Goal: Transaction & Acquisition: Purchase product/service

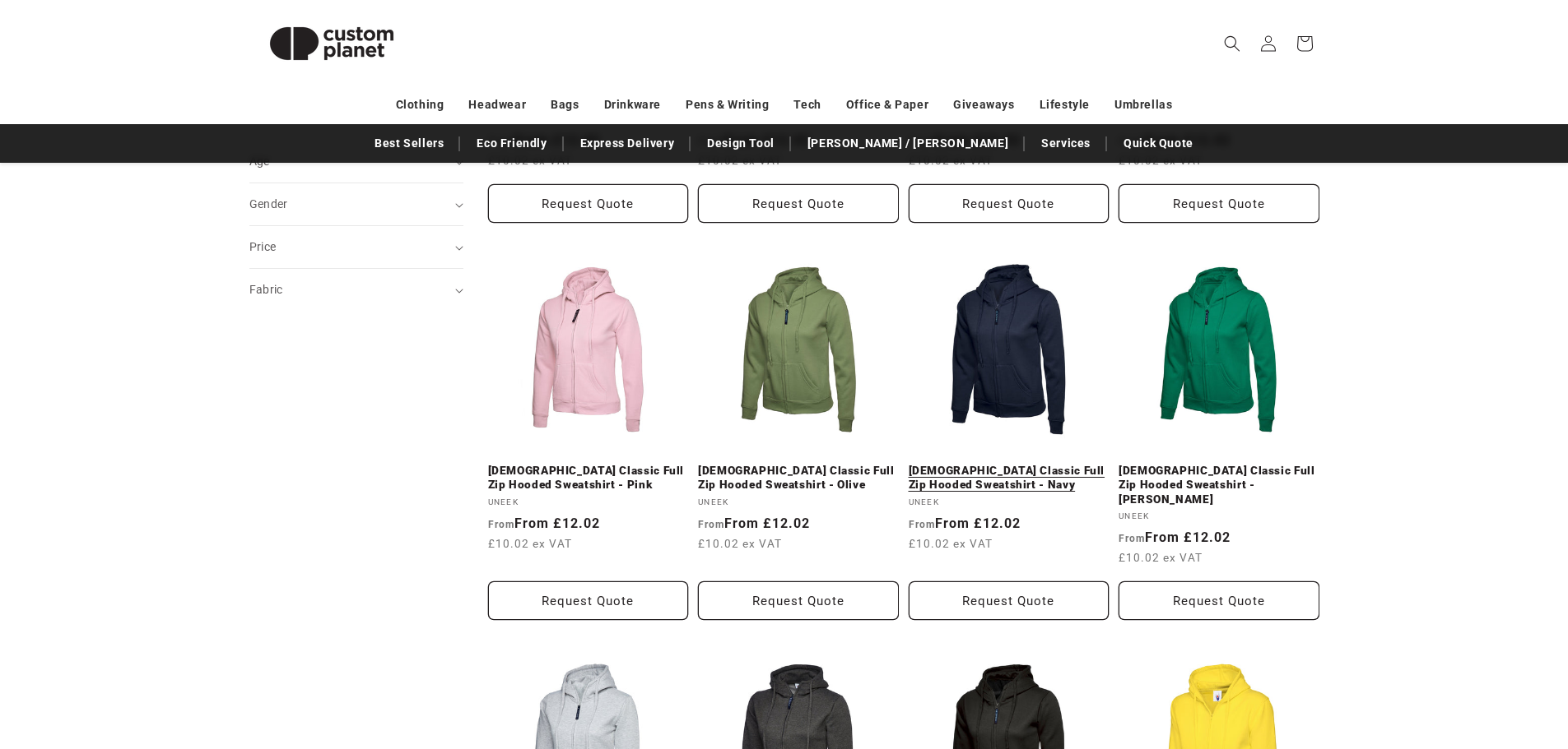
scroll to position [507, 0]
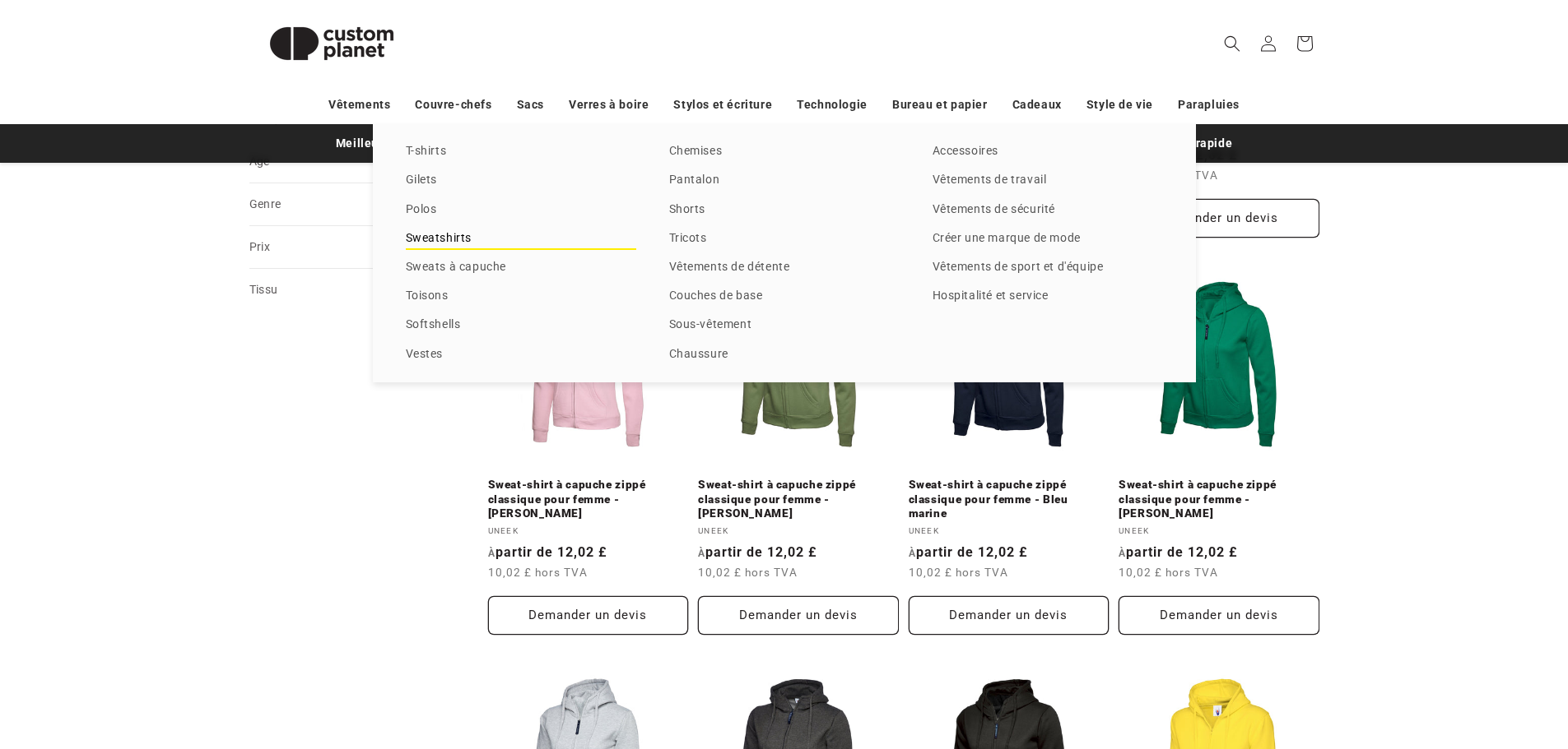
click at [462, 232] on font "Sweatshirts" at bounding box center [438, 237] width 67 height 13
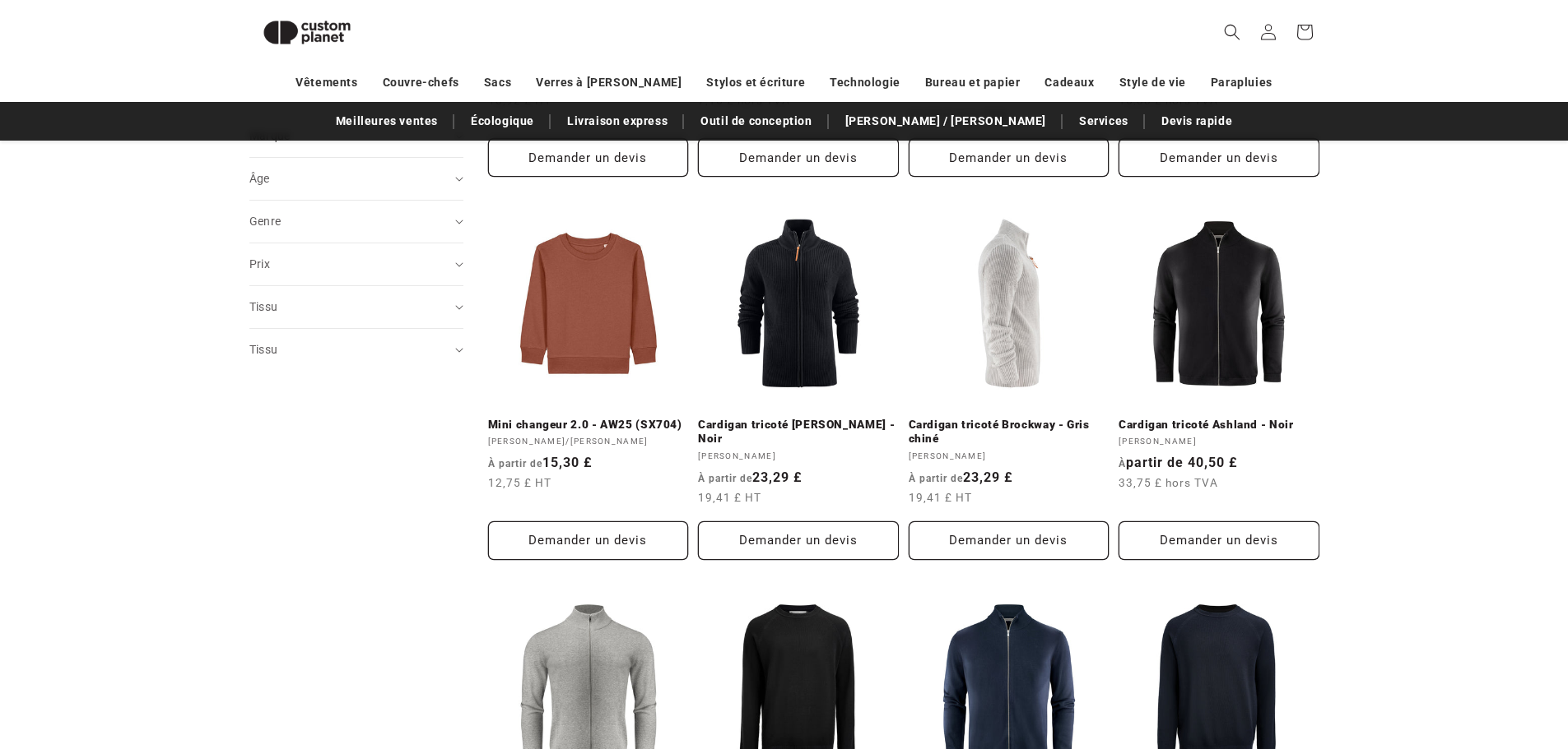
scroll to position [60, 0]
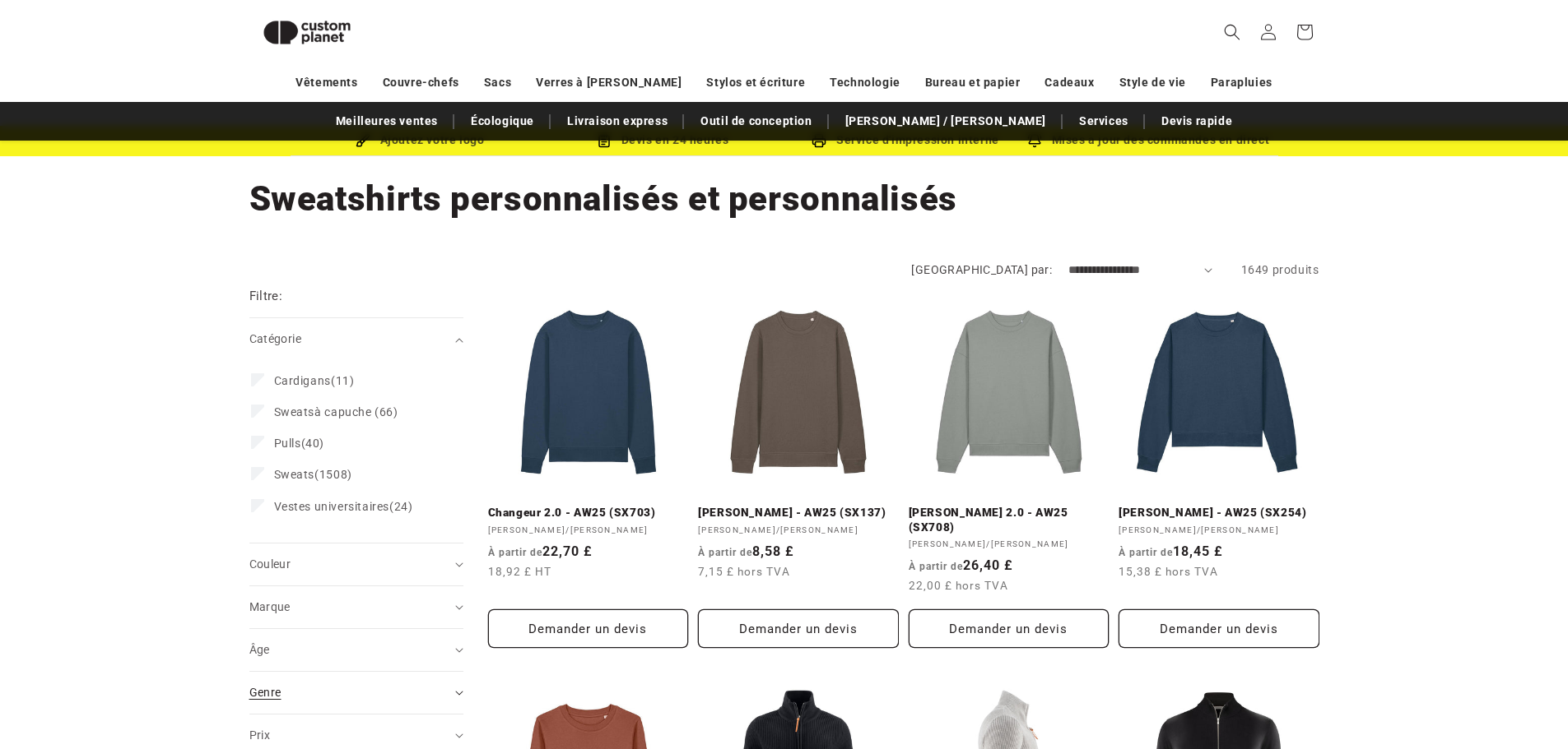
click at [410, 700] on div "Genre (0)" at bounding box center [349, 692] width 200 height 17
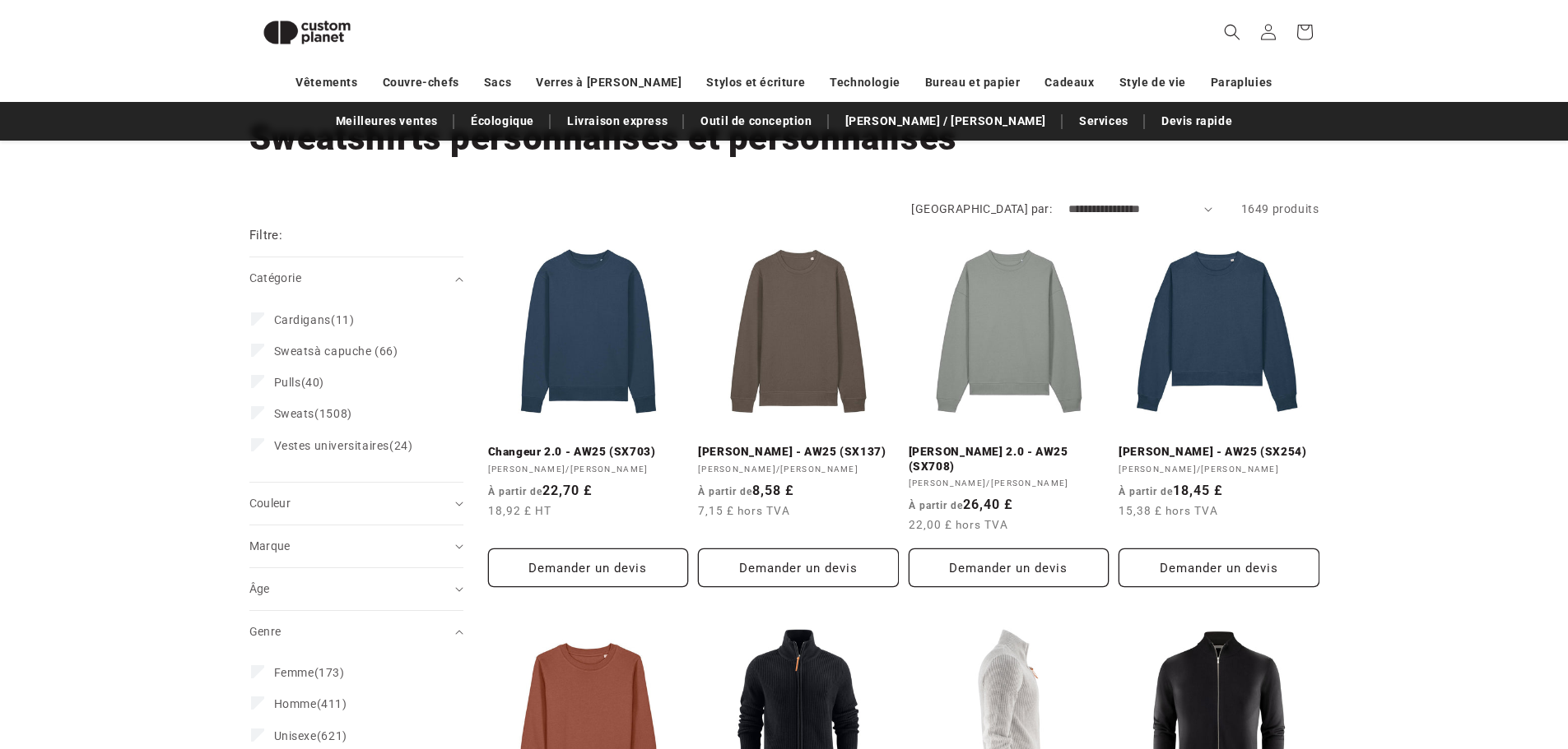
scroll to position [225, 0]
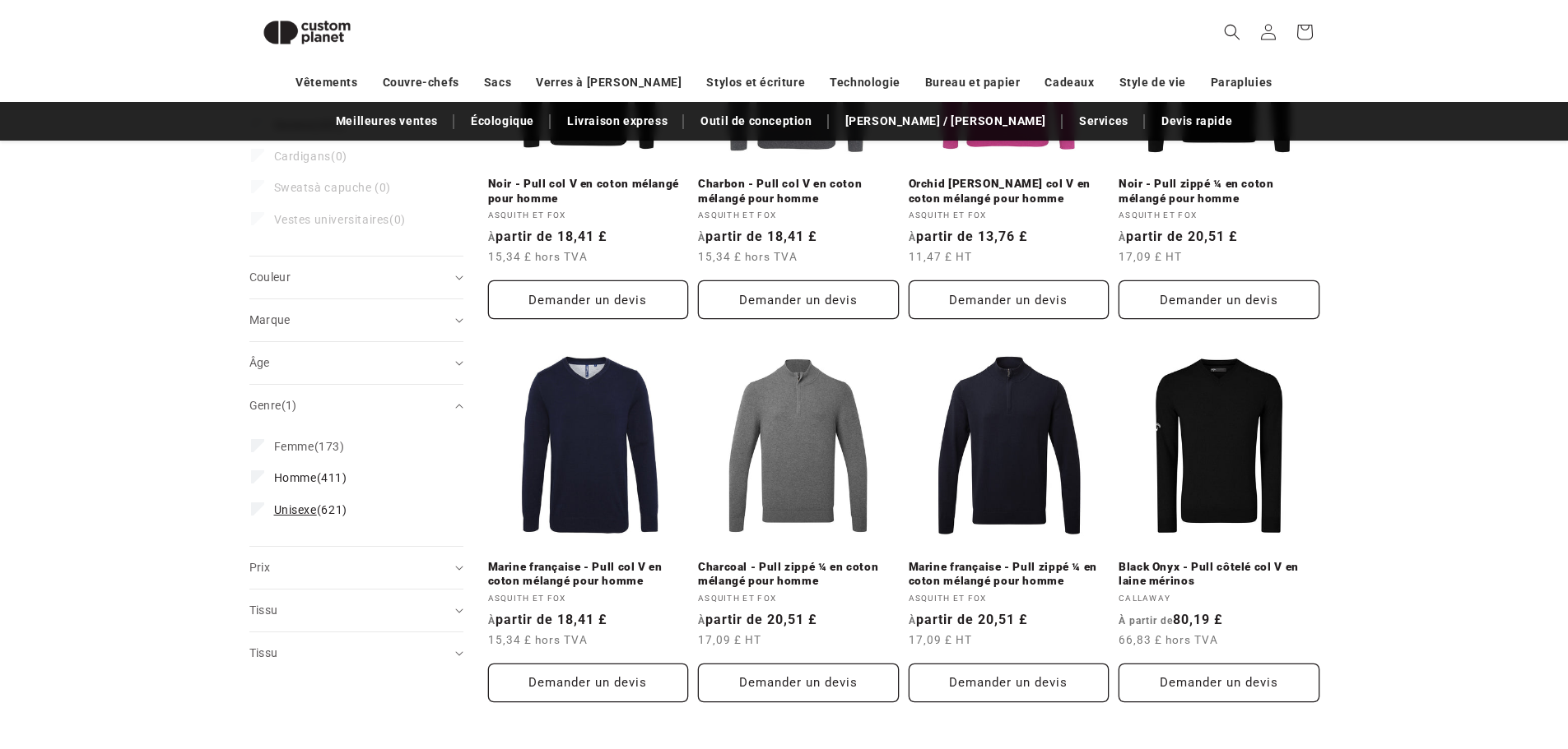
scroll to position [225, 0]
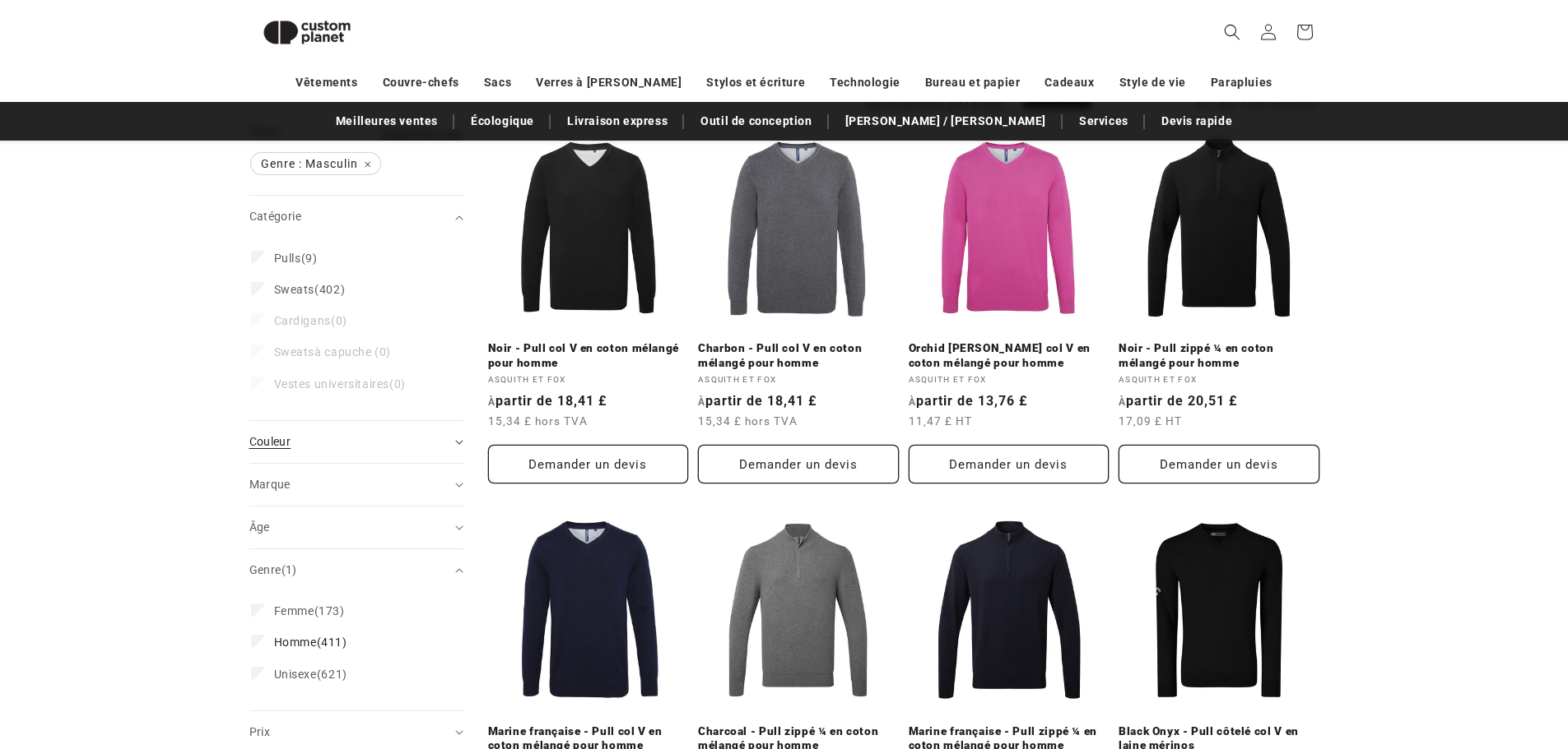
click at [438, 439] on div "Couleur (0)" at bounding box center [349, 442] width 200 height 17
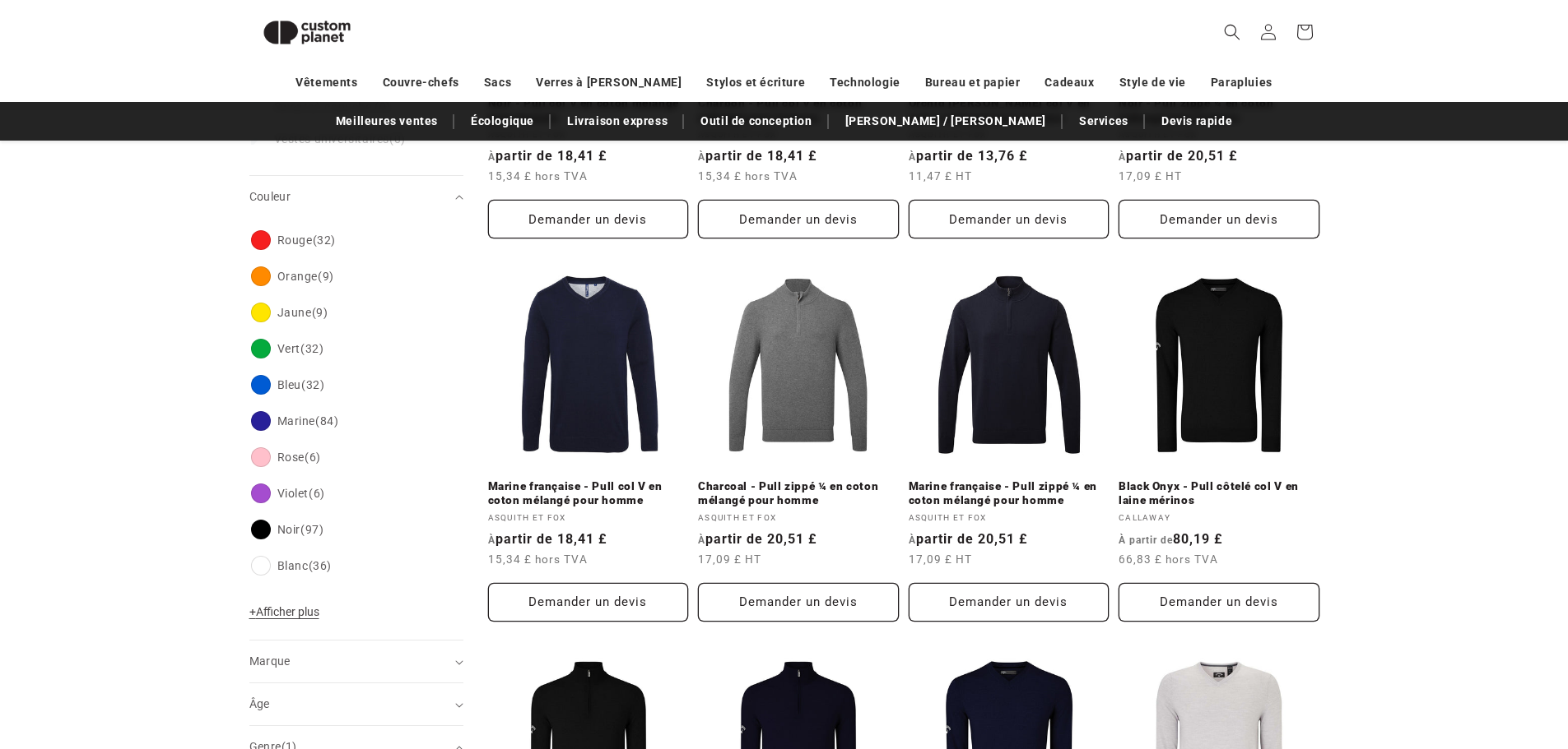
scroll to position [472, 0]
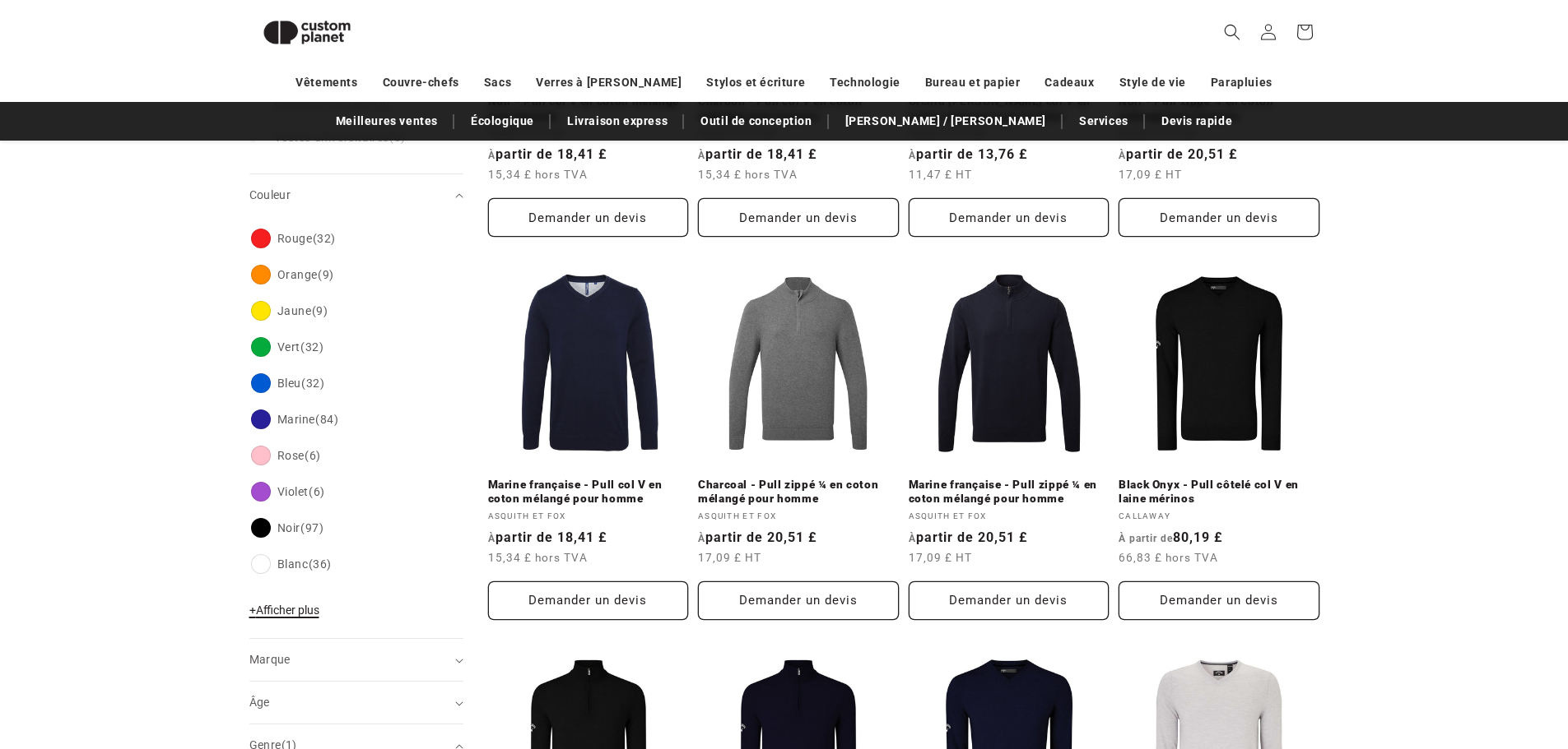
click at [303, 610] on font "Afficher plus" at bounding box center [287, 610] width 63 height 13
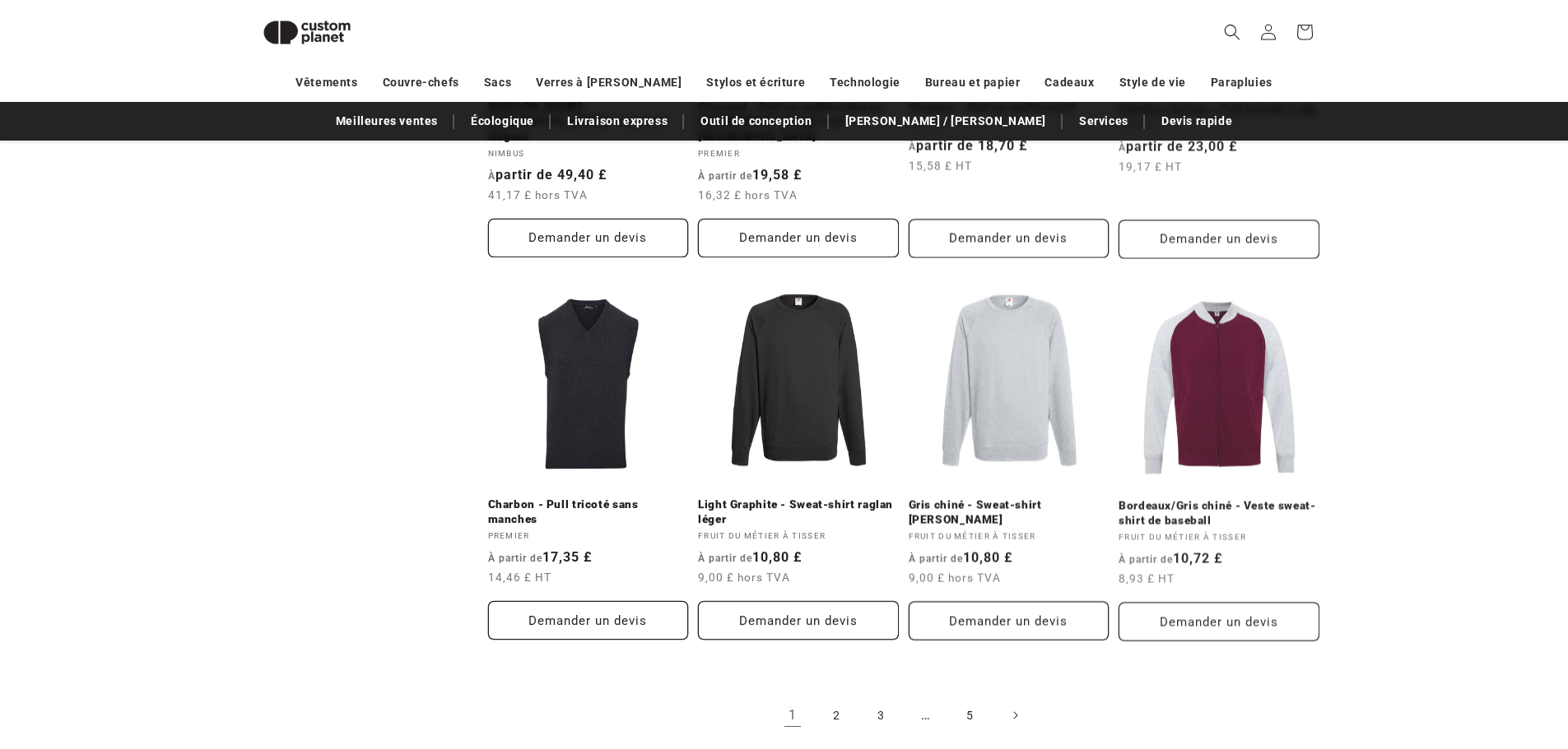
scroll to position [1657, 0]
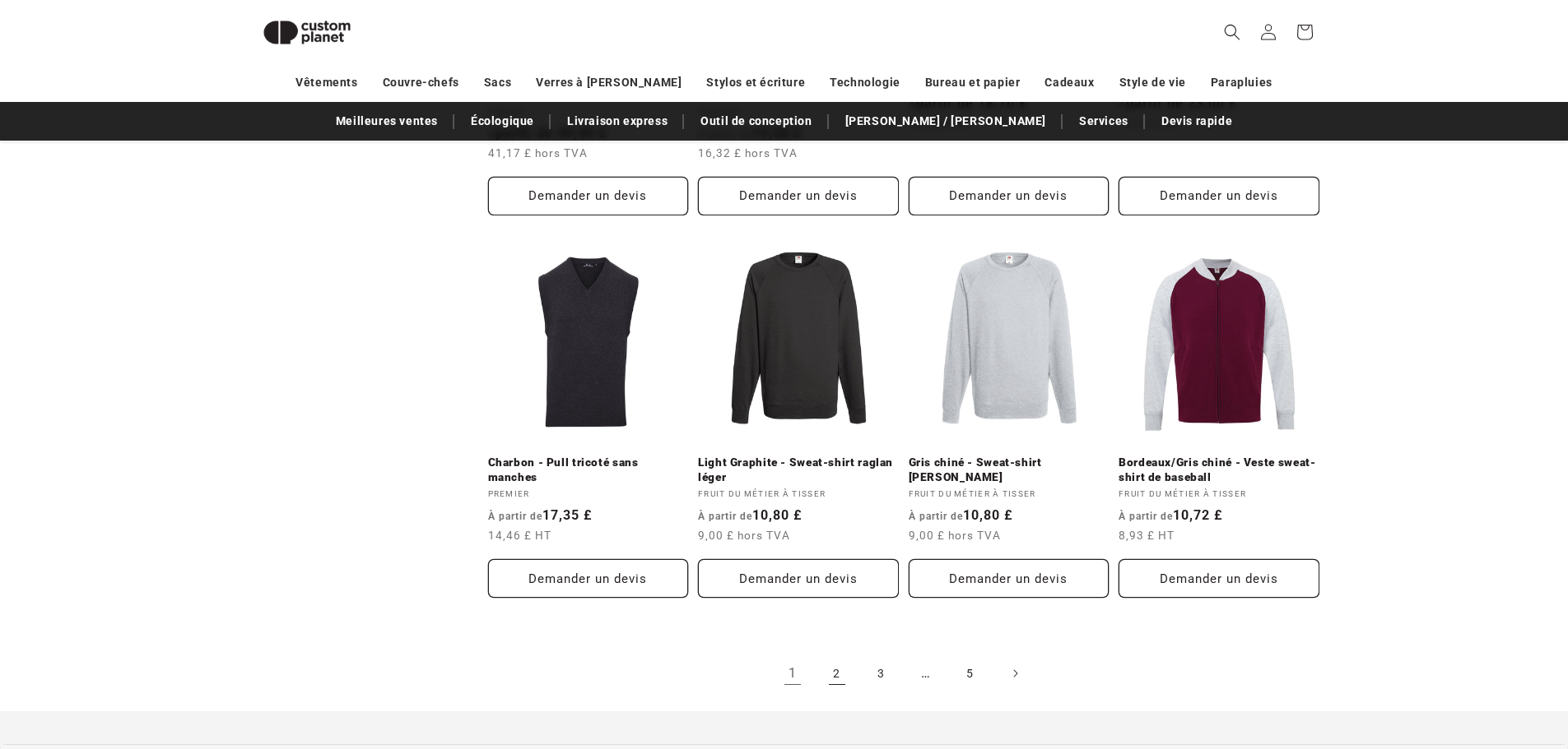
click at [838, 667] on font "2" at bounding box center [836, 673] width 7 height 13
